Goal: Find specific page/section

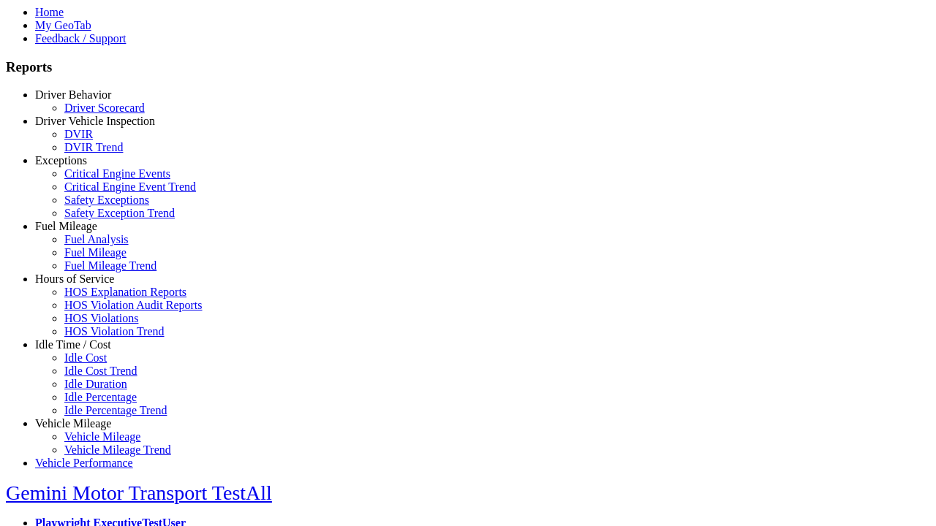
click at [84, 285] on link "Hours of Service" at bounding box center [74, 279] width 79 height 12
click at [95, 298] on link "HOS Explanation Reports" at bounding box center [125, 292] width 122 height 12
